Goal: Information Seeking & Learning: Learn about a topic

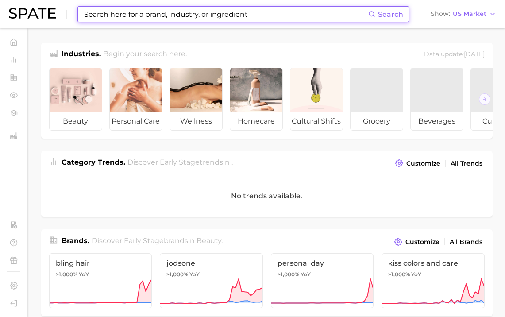
click at [230, 15] on input at bounding box center [225, 14] width 285 height 15
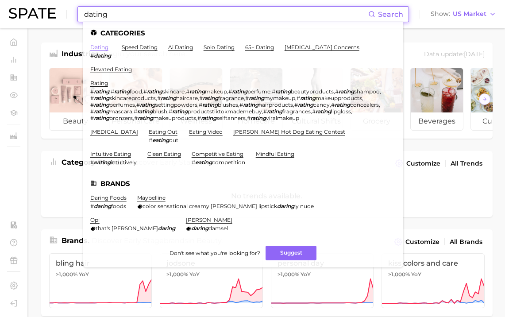
type input "dating"
click at [93, 47] on link "dating" at bounding box center [99, 47] width 18 height 7
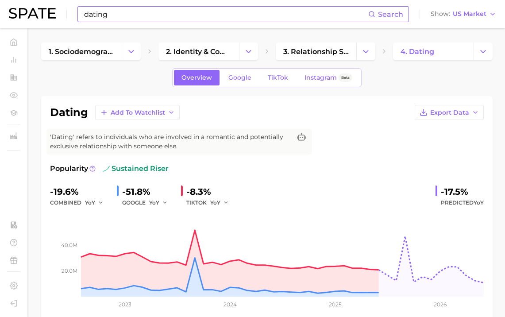
click at [165, 17] on input "dating" at bounding box center [225, 14] width 285 height 15
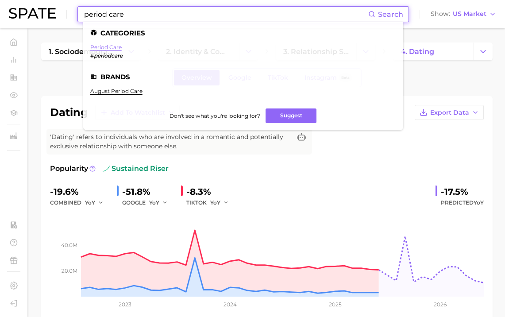
type input "period care"
click at [111, 46] on link "period care" at bounding box center [105, 47] width 31 height 7
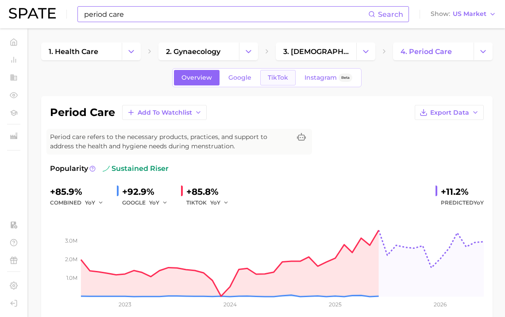
click at [274, 77] on span "TikTok" at bounding box center [278, 78] width 20 height 8
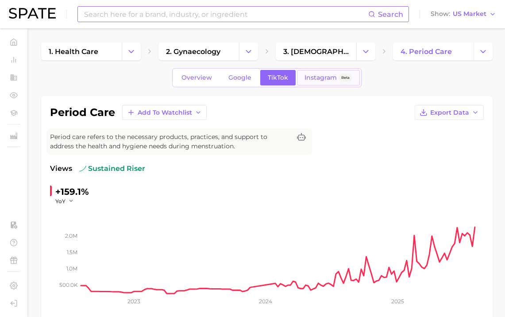
click at [305, 74] on span "Instagram" at bounding box center [320, 78] width 32 height 8
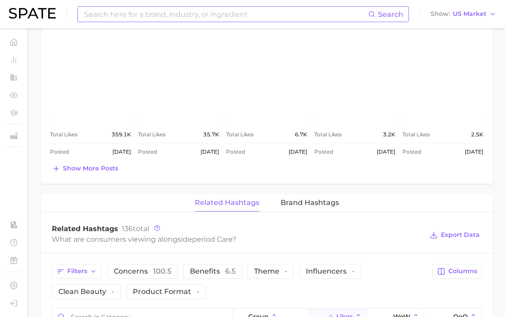
scroll to position [522, 0]
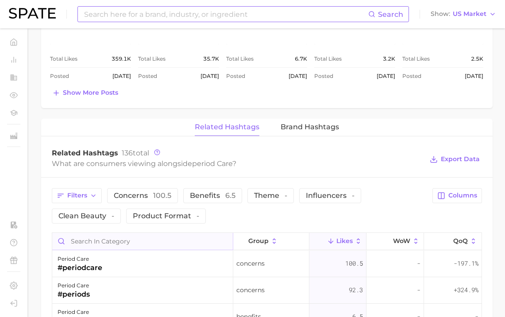
click at [123, 241] on input "Search in category" at bounding box center [142, 241] width 181 height 17
type input "#POV"
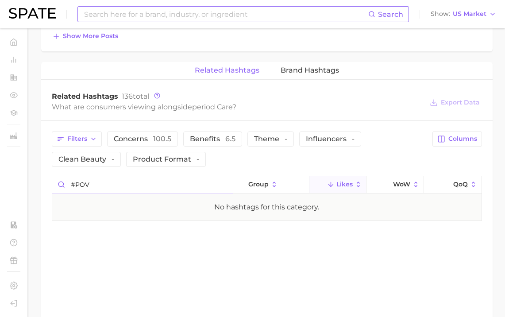
scroll to position [0, 0]
click at [157, 185] on input "#POV" at bounding box center [142, 184] width 181 height 17
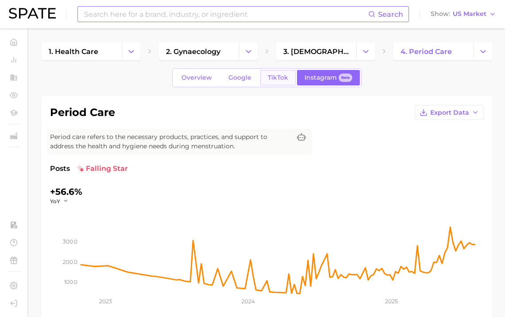
click at [274, 82] on link "TikTok" at bounding box center [277, 77] width 35 height 15
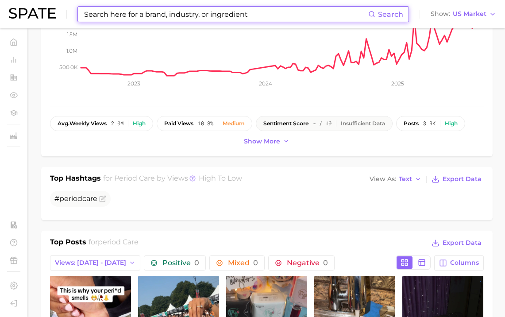
scroll to position [577, 0]
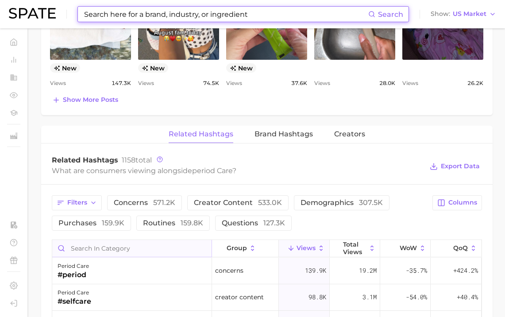
click at [121, 246] on input "Search in category" at bounding box center [131, 248] width 159 height 17
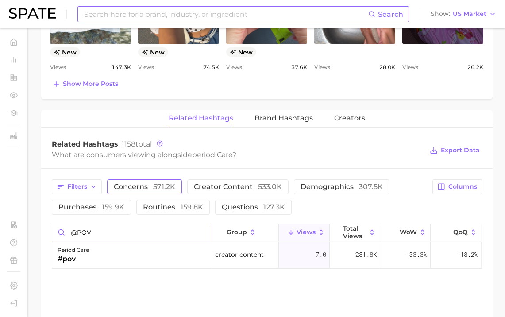
scroll to position [0, 0]
type input "@"
type input "POV"
click at [244, 20] on input at bounding box center [225, 14] width 285 height 15
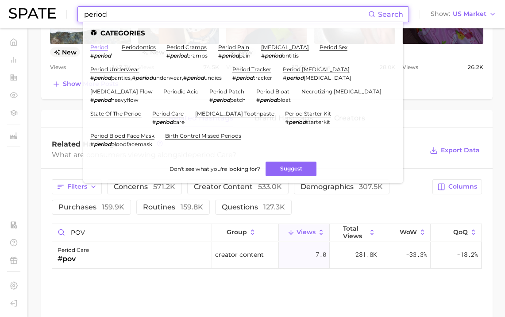
type input "period"
click at [95, 46] on link "period" at bounding box center [99, 47] width 18 height 7
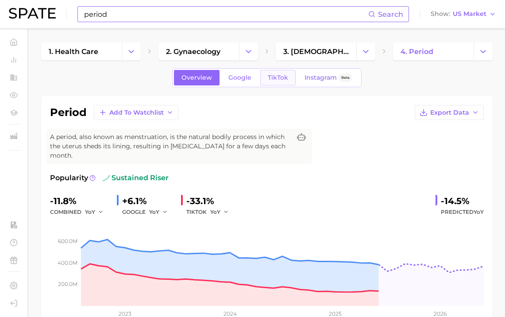
click at [290, 79] on link "TikTok" at bounding box center [277, 77] width 35 height 15
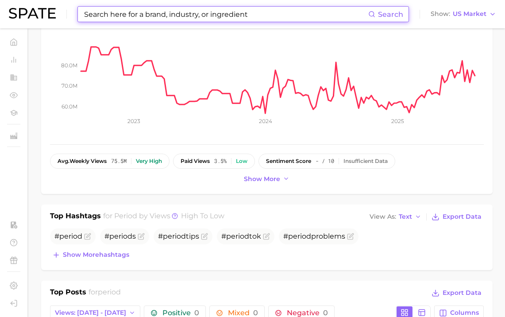
scroll to position [399, 0]
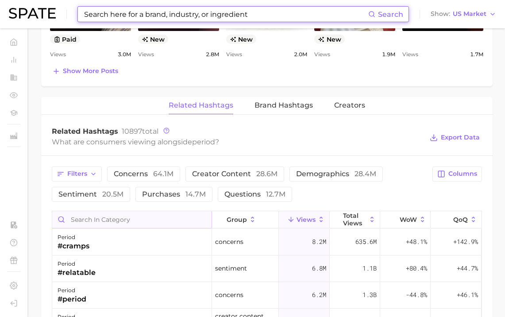
click at [119, 211] on input "Search in category" at bounding box center [131, 219] width 159 height 17
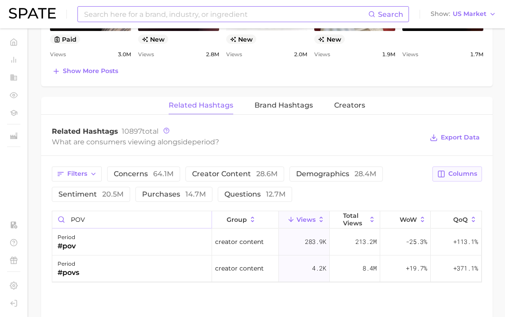
type input "POV"
click at [463, 170] on span "Columns" at bounding box center [462, 174] width 29 height 8
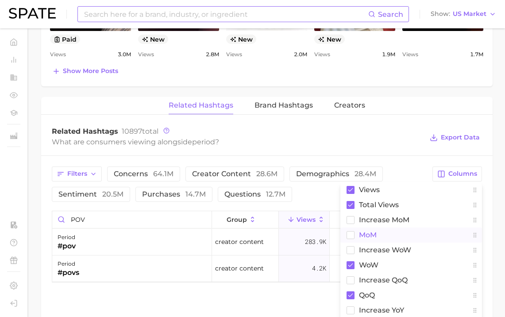
click at [418, 227] on button "MoM" at bounding box center [411, 234] width 142 height 15
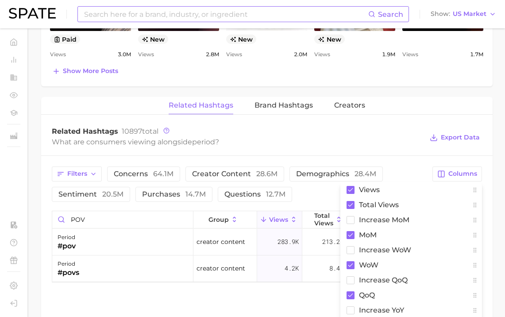
click at [404, 166] on div "Filters concerns 64.1m creator content 28.6m demographics 28.4m sentiment 20.5m…" at bounding box center [240, 183] width 376 height 35
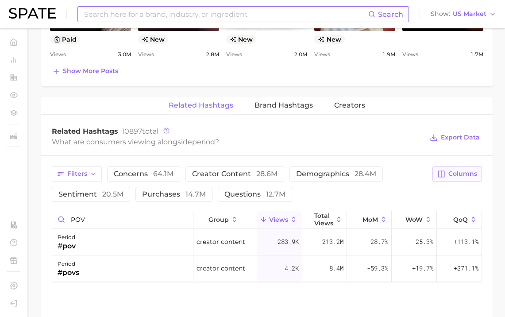
click at [469, 170] on span "Columns" at bounding box center [462, 174] width 29 height 8
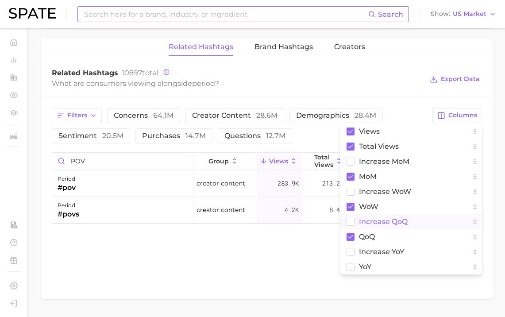
scroll to position [686, 0]
click at [273, 257] on div "Related Hashtags Brand Hashtags Creators Related Hashtags 10897 total What are …" at bounding box center [266, 169] width 451 height 260
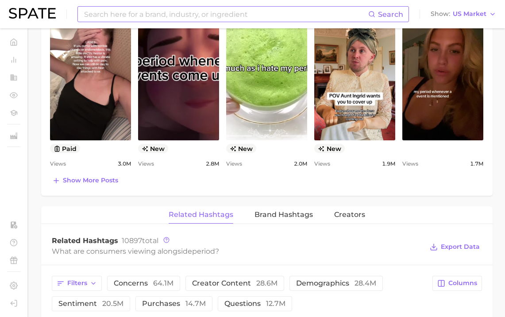
scroll to position [484, 0]
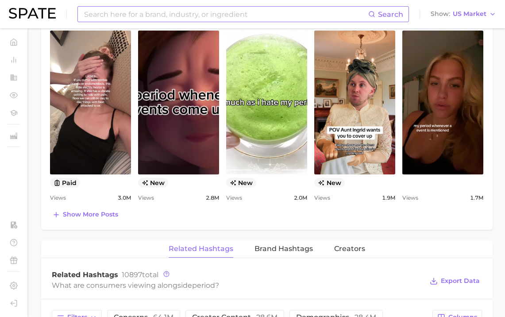
click at [256, 16] on input at bounding box center [225, 14] width 285 height 15
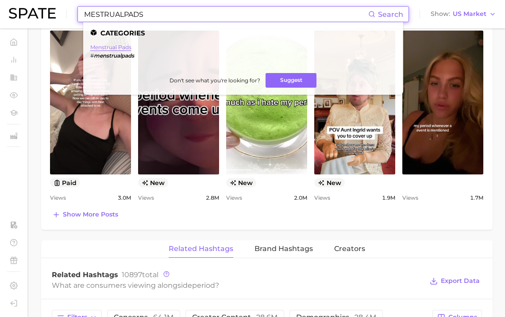
type input "MESTRUALPADS"
click at [122, 48] on link "menstrual pads" at bounding box center [110, 47] width 41 height 7
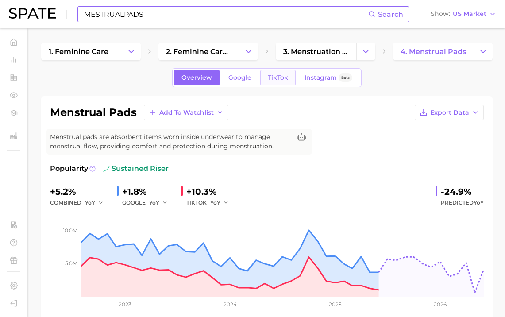
click at [288, 76] on link "TikTok" at bounding box center [277, 77] width 35 height 15
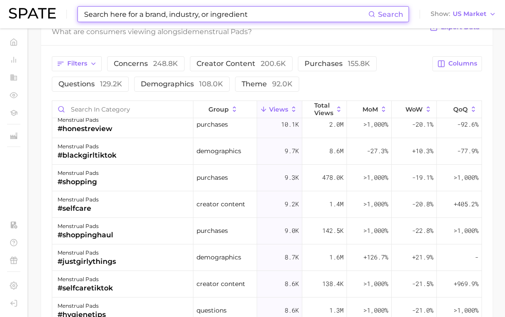
scroll to position [403, 0]
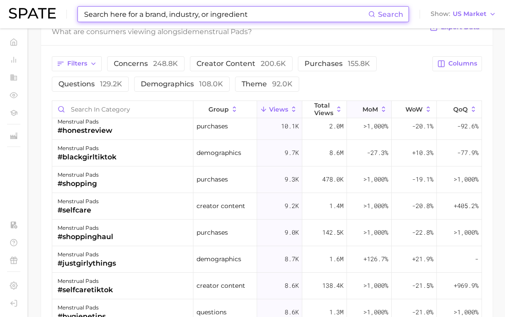
click at [366, 106] on span "MoM" at bounding box center [369, 109] width 15 height 7
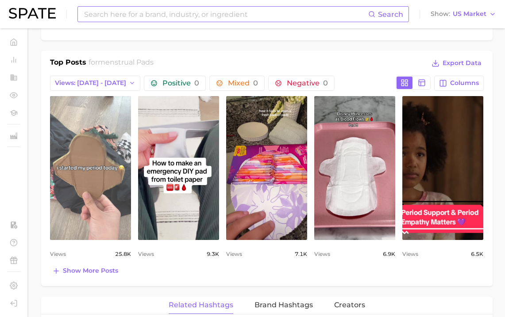
scroll to position [625, 0]
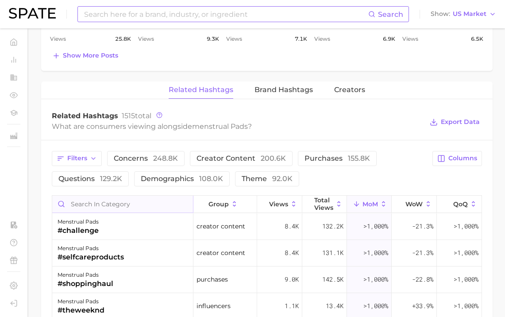
click at [104, 203] on input "Search in category" at bounding box center [122, 204] width 141 height 17
type input "GIRL"
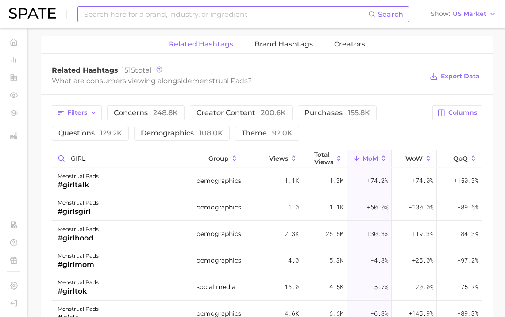
scroll to position [0, 0]
